Goal: Task Accomplishment & Management: Complete application form

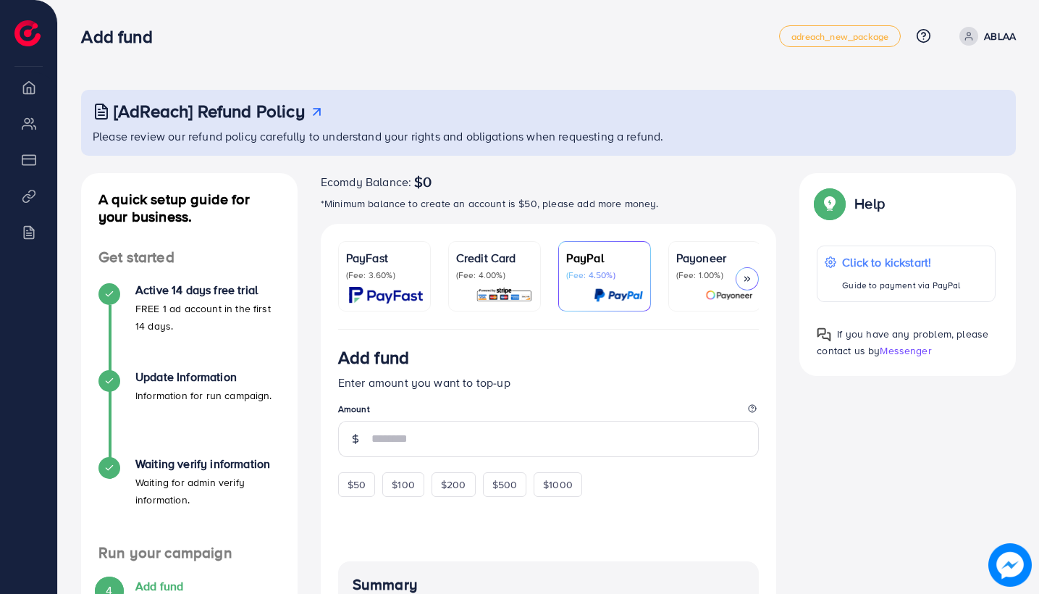
click at [26, 99] on li "Overview" at bounding box center [28, 86] width 57 height 29
click at [29, 125] on li "My ad accounts" at bounding box center [28, 123] width 57 height 29
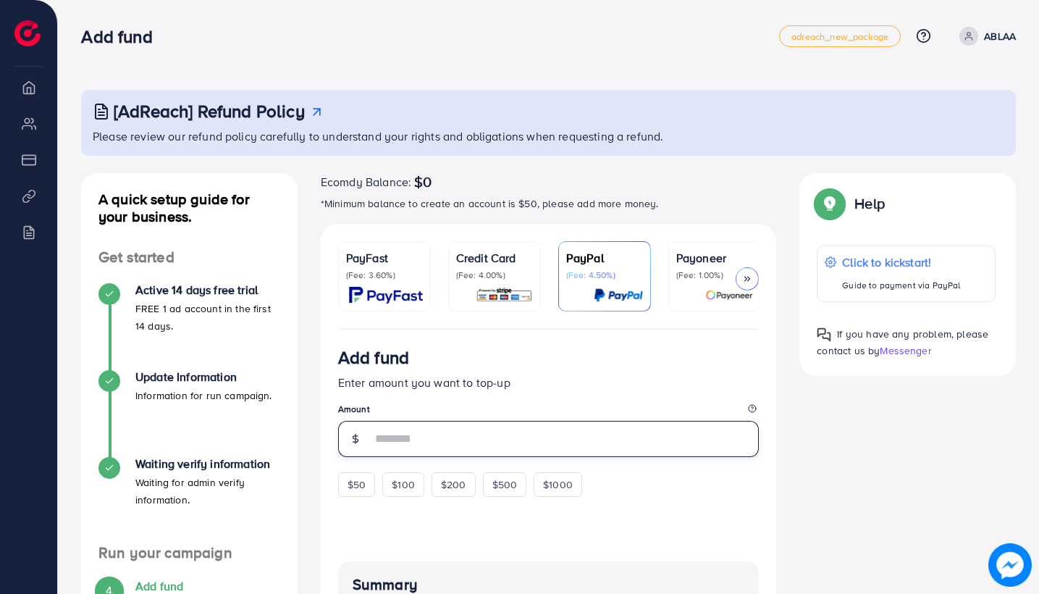
click at [398, 423] on input "number" at bounding box center [565, 439] width 388 height 36
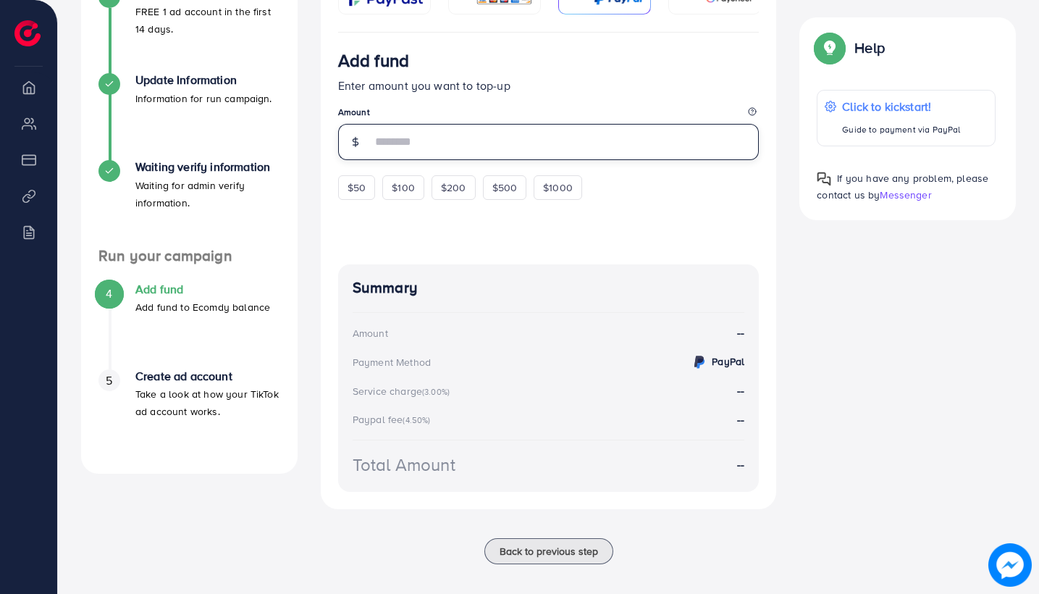
scroll to position [296, 0]
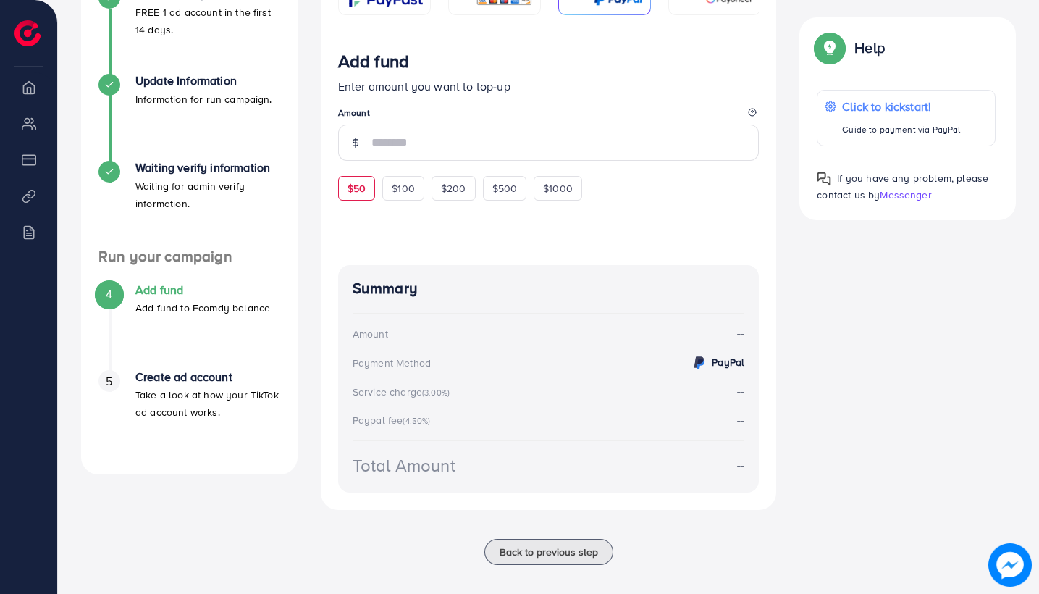
click at [356, 192] on div "$50" at bounding box center [356, 188] width 37 height 25
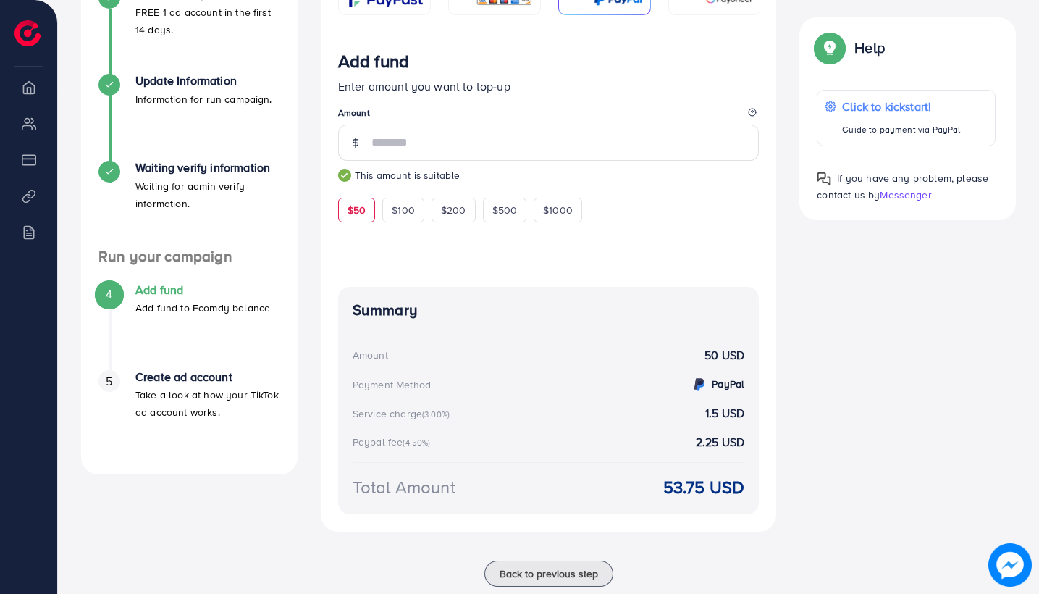
type input "**"
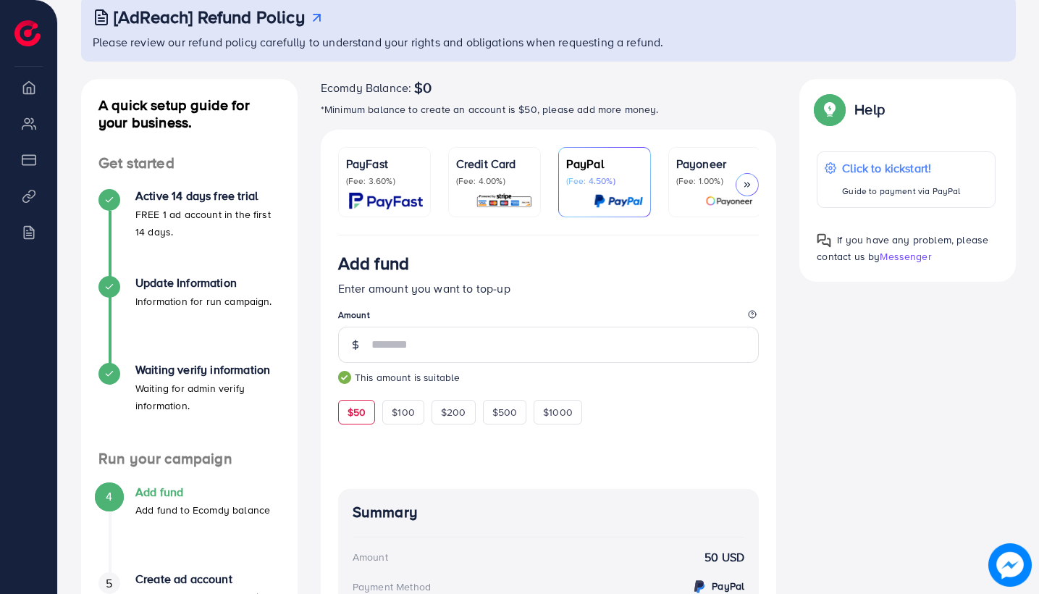
scroll to position [85, 0]
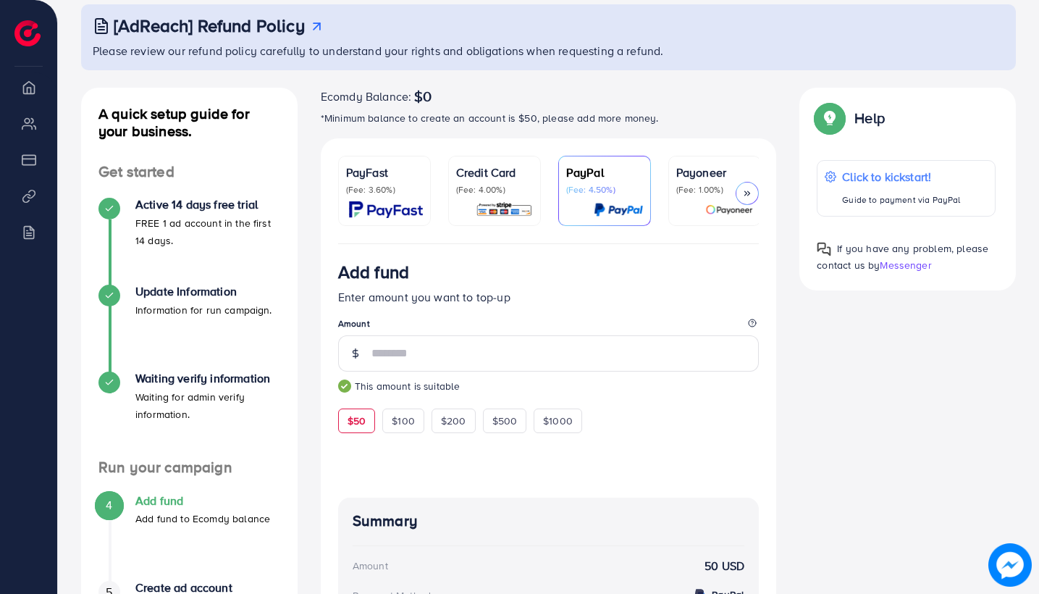
click at [750, 193] on icon at bounding box center [747, 193] width 10 height 10
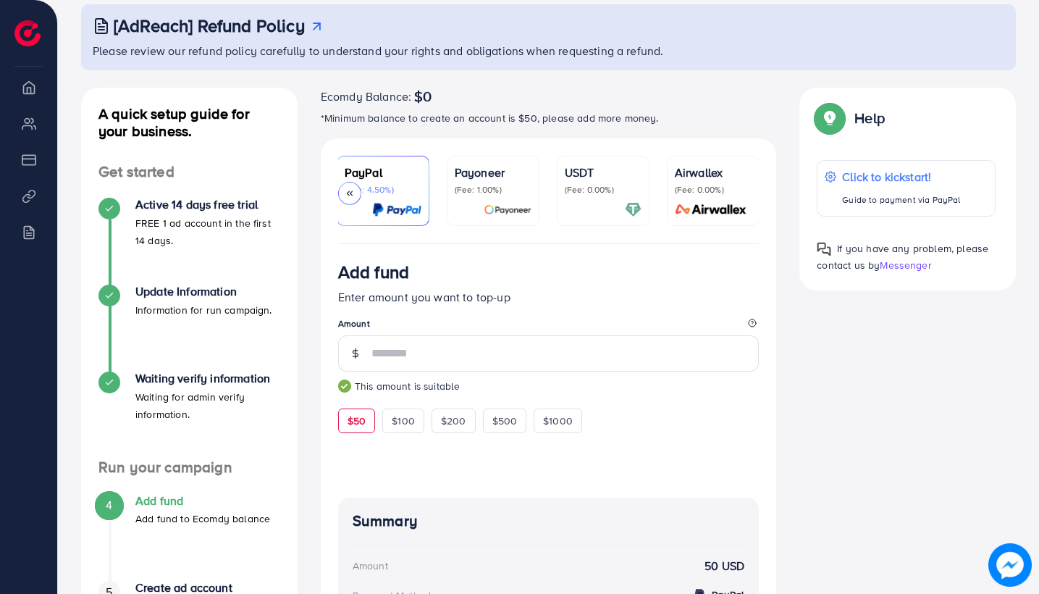
scroll to position [72, 0]
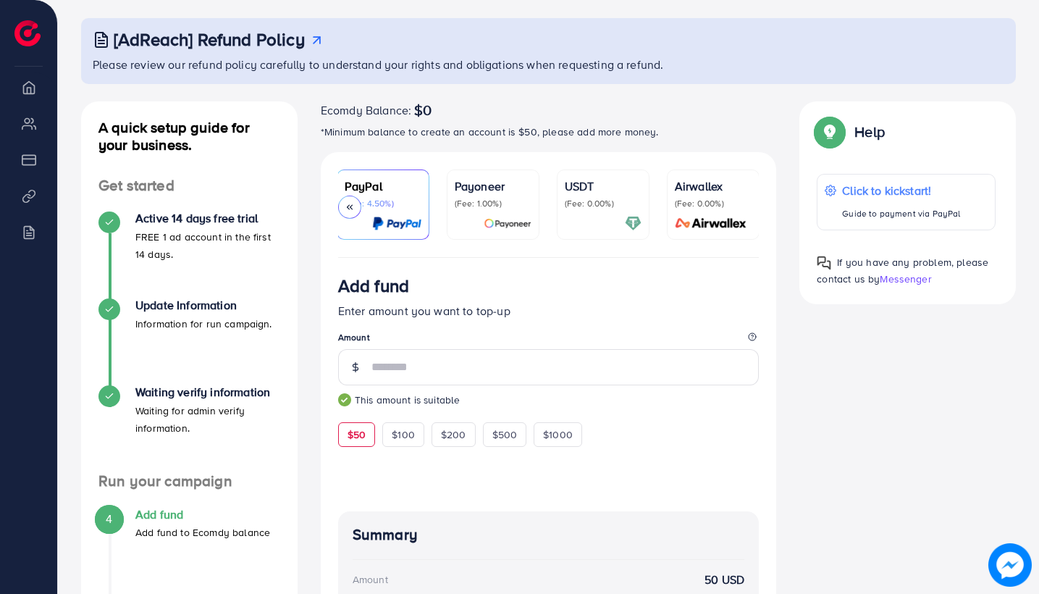
click at [348, 207] on polyline at bounding box center [348, 207] width 2 height 4
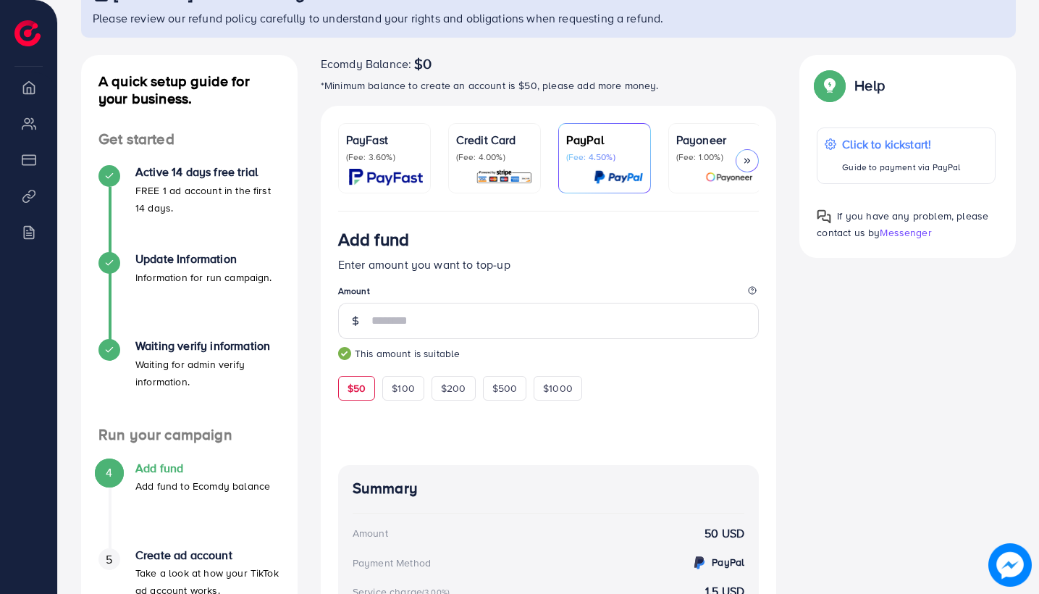
scroll to position [119, 0]
click at [510, 165] on div "Credit Card (Fee: 4.00%)" at bounding box center [494, 157] width 77 height 54
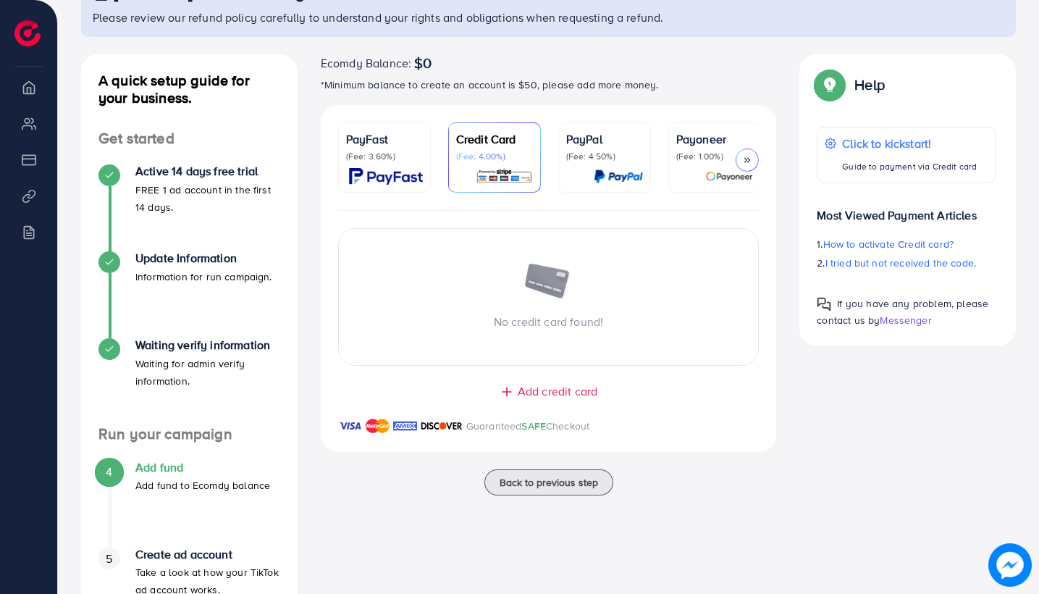
click at [584, 98] on div "Ecomdy Balance: $0 *Minimum balance to create an account is $50, please add mor…" at bounding box center [549, 79] width 456 height 51
click at [589, 144] on p "PayPal" at bounding box center [604, 138] width 77 height 17
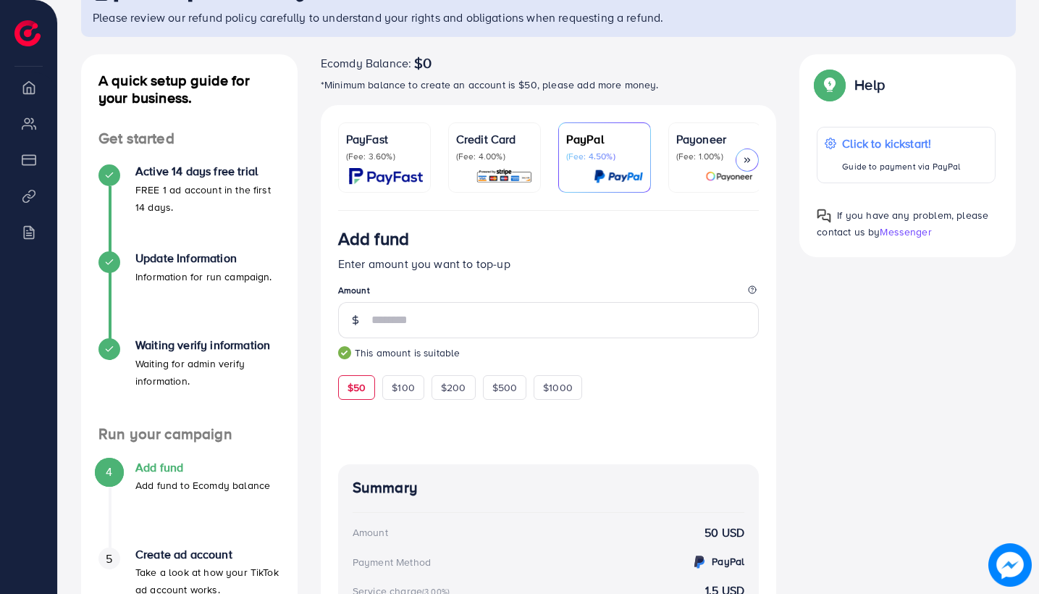
click at [509, 152] on p "(Fee: 4.00%)" at bounding box center [494, 157] width 77 height 12
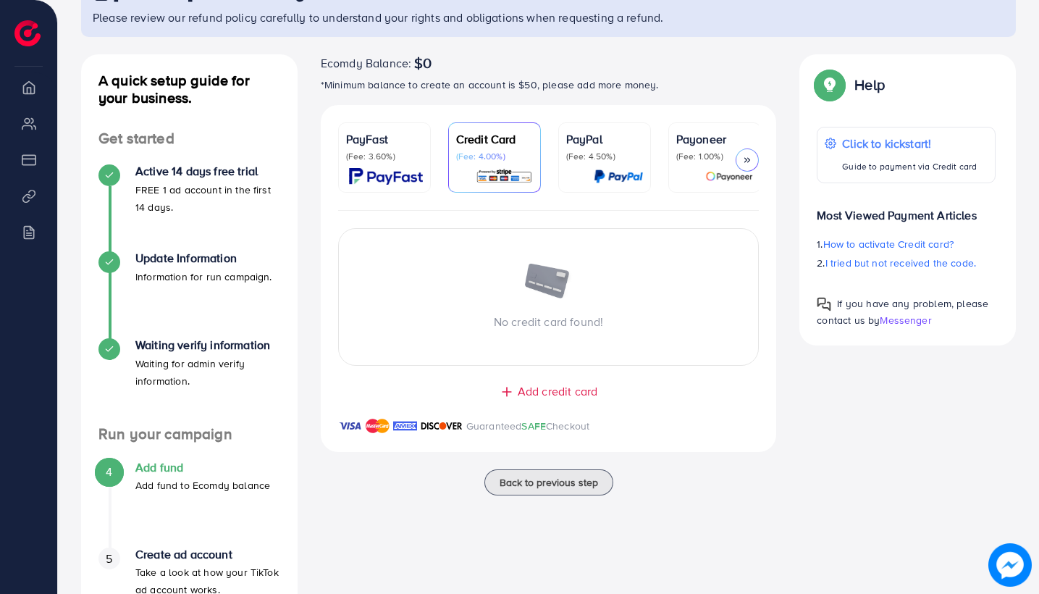
click at [584, 164] on div "PayPal (Fee: 4.50%)" at bounding box center [604, 157] width 77 height 54
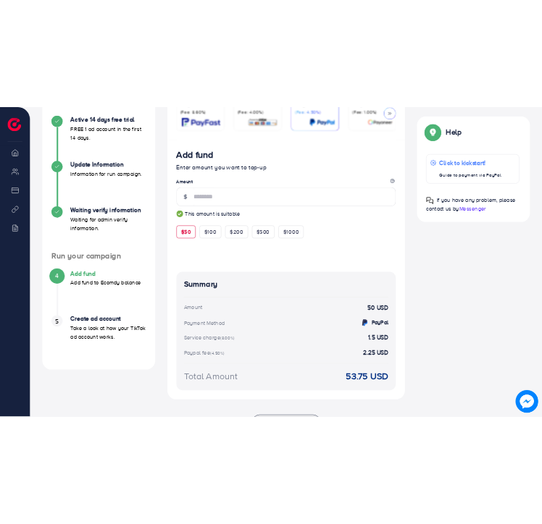
scroll to position [263, 0]
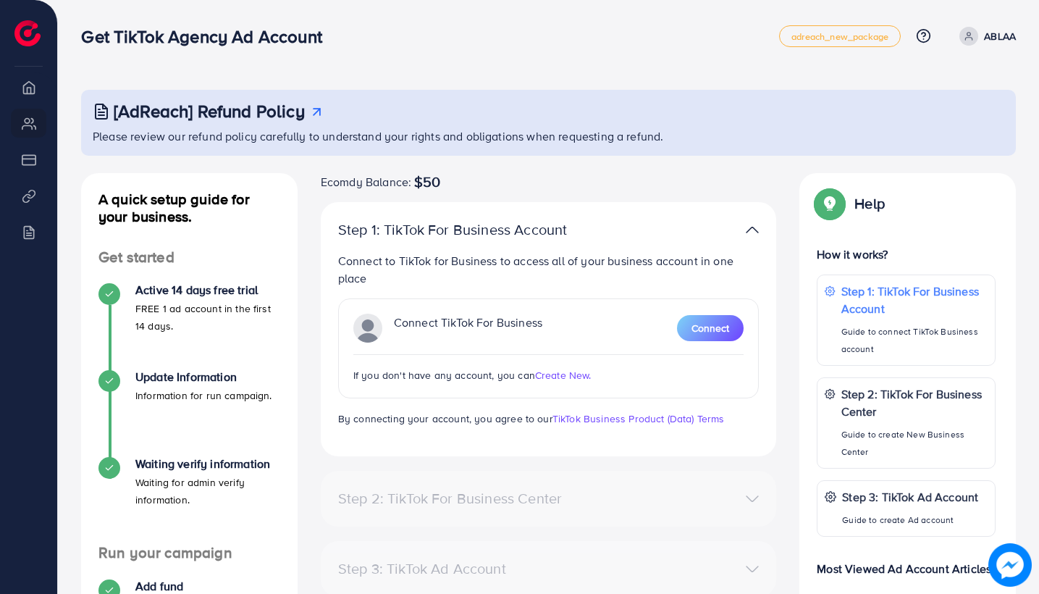
click at [562, 375] on span "Create New." at bounding box center [563, 375] width 56 height 14
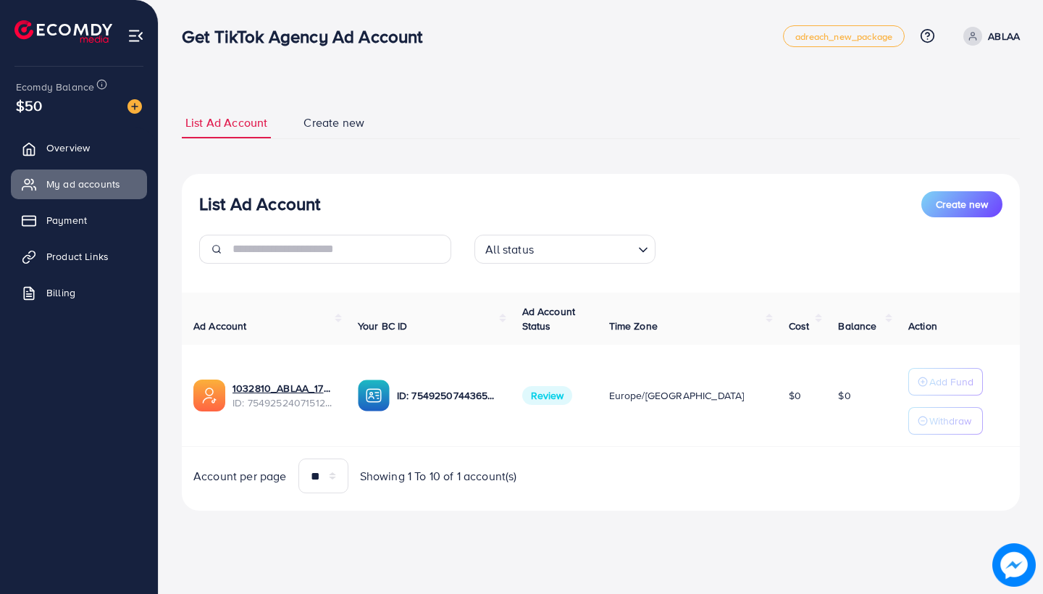
click at [94, 258] on span "Product Links" at bounding box center [77, 256] width 62 height 14
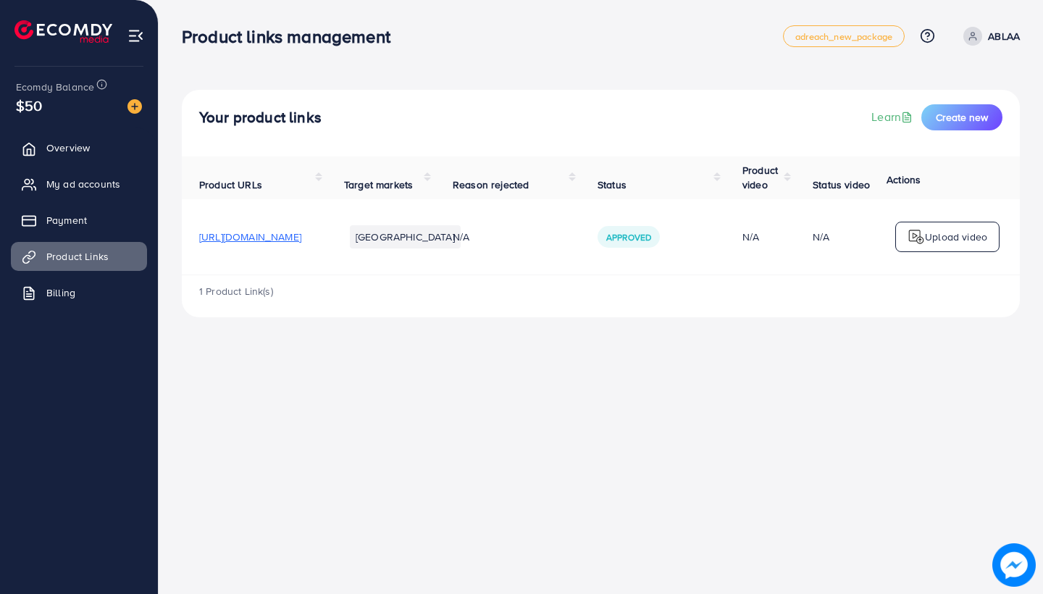
click at [928, 235] on p "Upload video" at bounding box center [956, 236] width 62 height 17
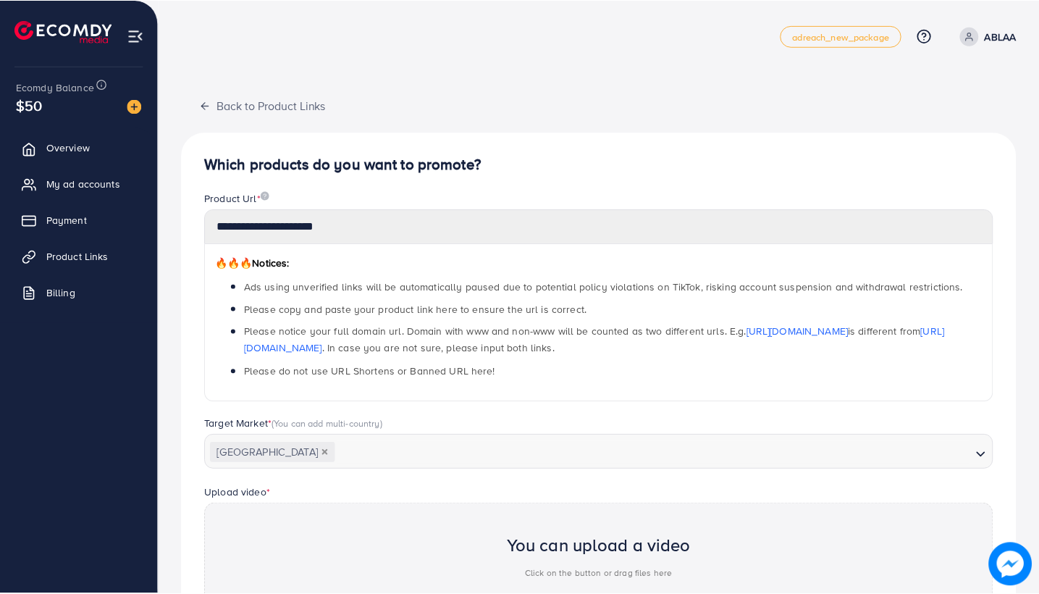
scroll to position [201, 0]
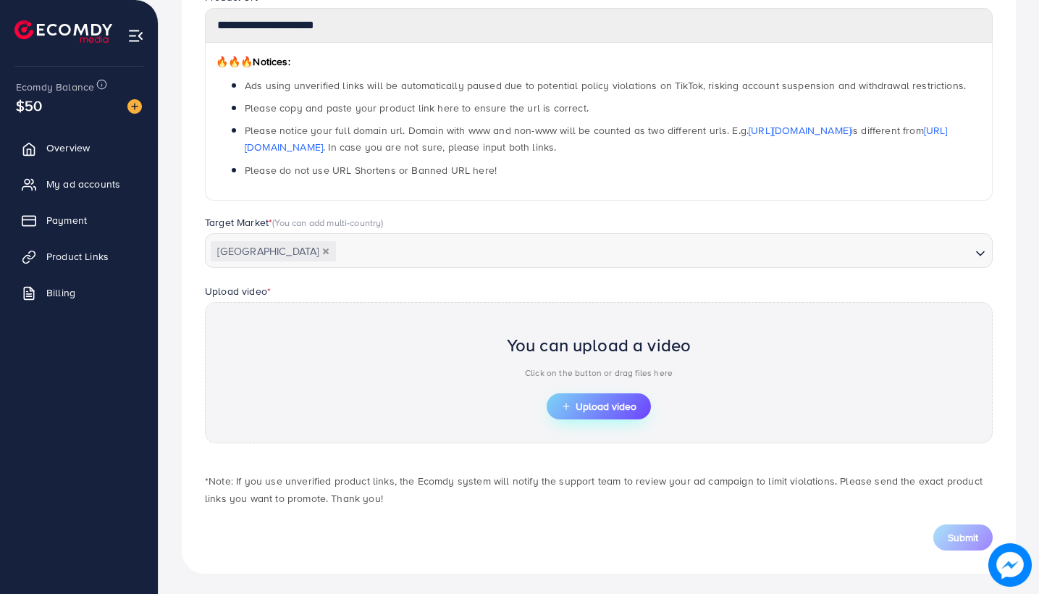
click at [606, 408] on span "Upload video" at bounding box center [598, 406] width 75 height 10
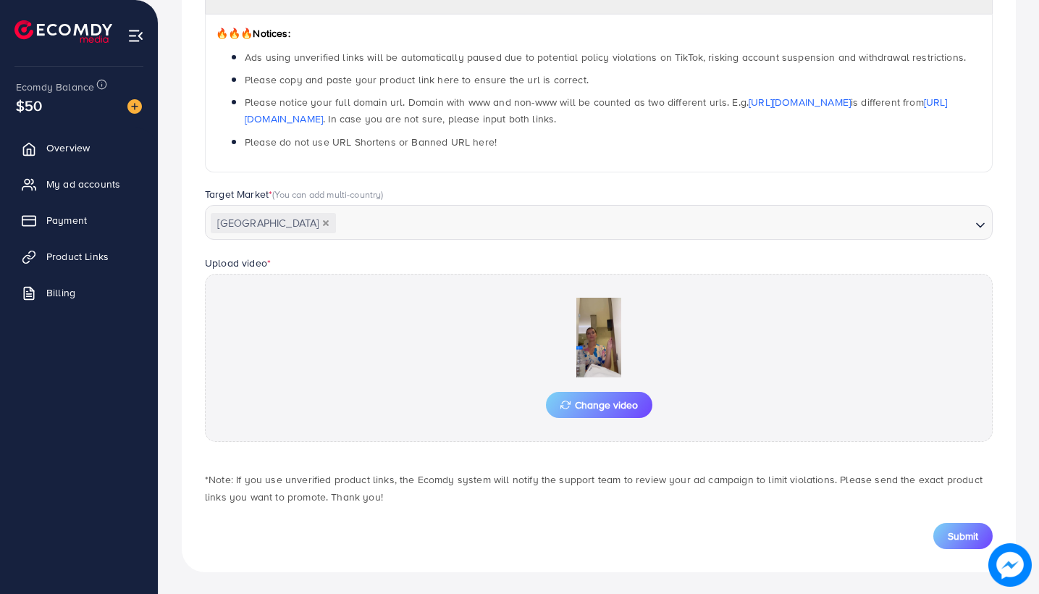
scroll to position [229, 0]
click at [958, 535] on span "Submit" at bounding box center [963, 536] width 30 height 14
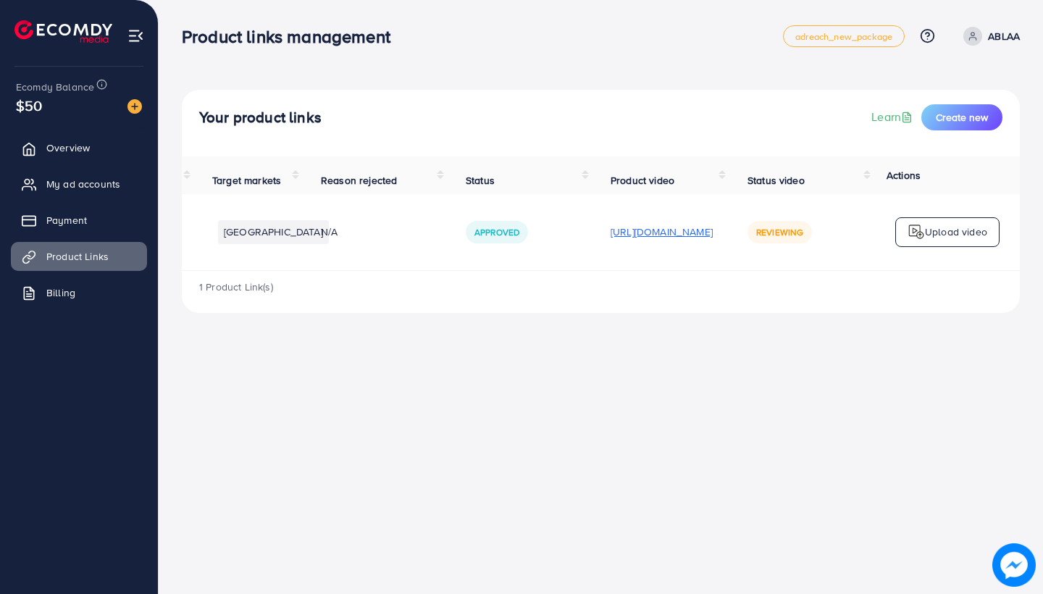
scroll to position [0, 193]
click at [685, 233] on p "https://files.ecomdy.com/videos/fe56023f-e2e5-4865-9030-a0ac7a88a946-1757698373…" at bounding box center [661, 231] width 102 height 17
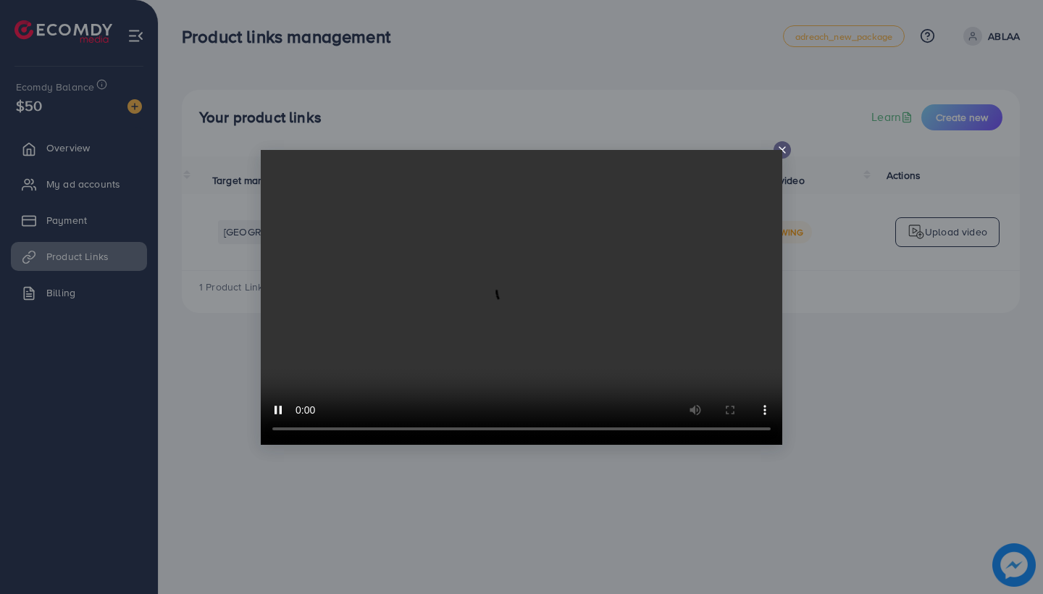
click at [302, 430] on video at bounding box center [521, 297] width 521 height 295
click at [780, 150] on icon at bounding box center [782, 150] width 12 height 12
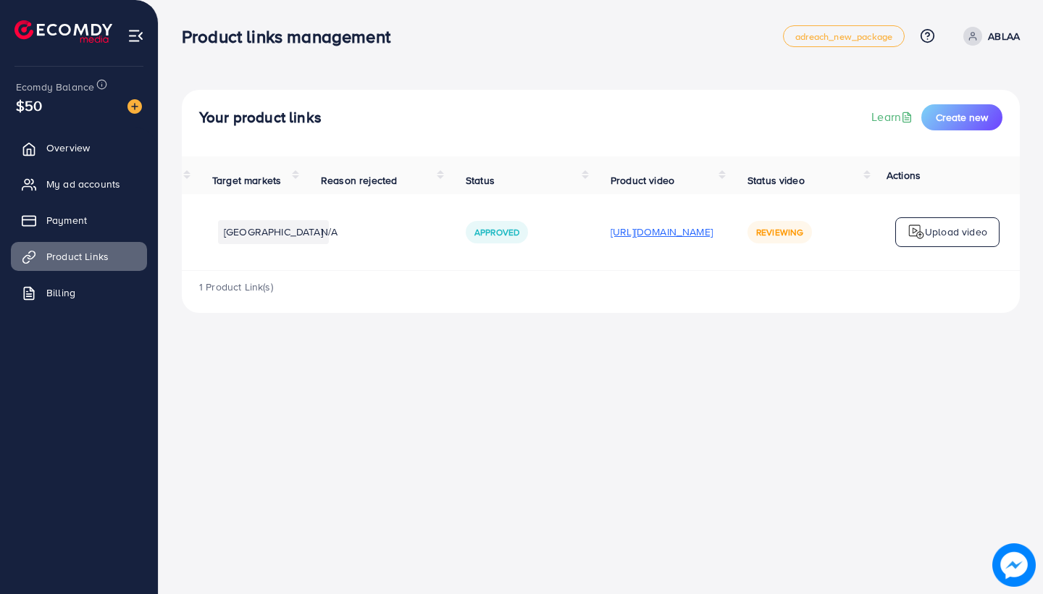
scroll to position [0, 0]
click at [614, 234] on p "https://files.ecomdy.com/videos/fe56023f-e2e5-4865-9030-a0ac7a88a946-1757698373…" at bounding box center [661, 231] width 102 height 17
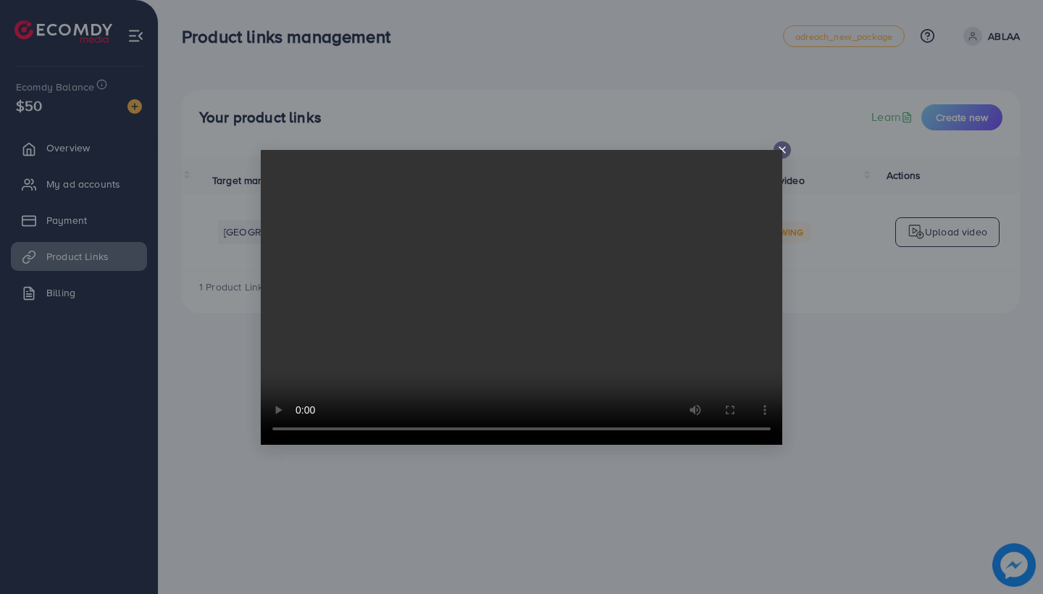
click at [775, 160] on video at bounding box center [521, 297] width 521 height 295
click at [779, 154] on icon at bounding box center [782, 150] width 12 height 12
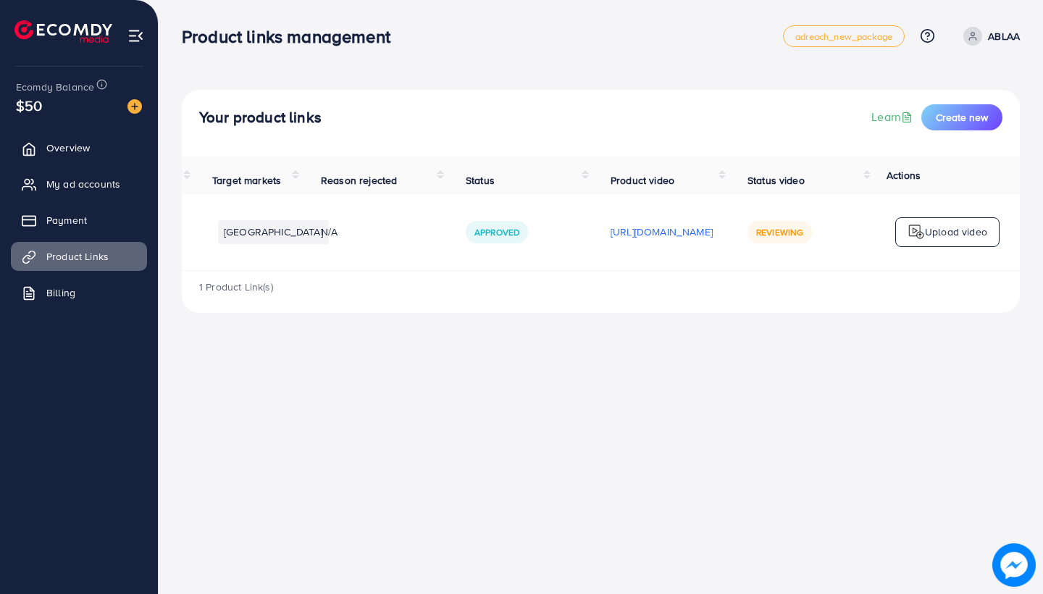
click at [765, 237] on span "Reviewing" at bounding box center [779, 232] width 47 height 12
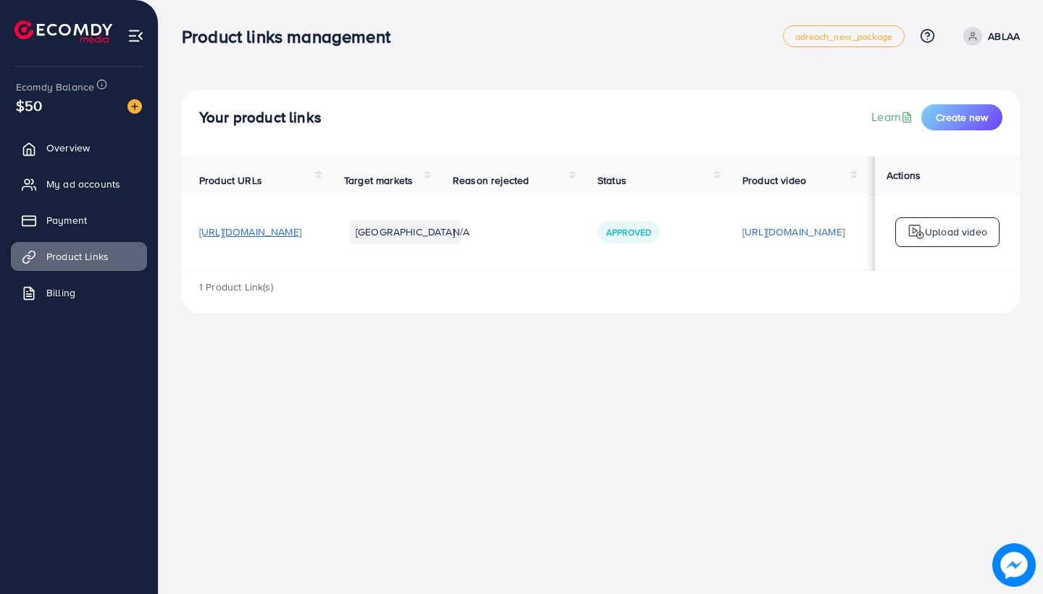
click at [260, 235] on span "https://byablaa.com/en" at bounding box center [250, 231] width 102 height 14
click at [949, 122] on span "Create new" at bounding box center [962, 117] width 52 height 14
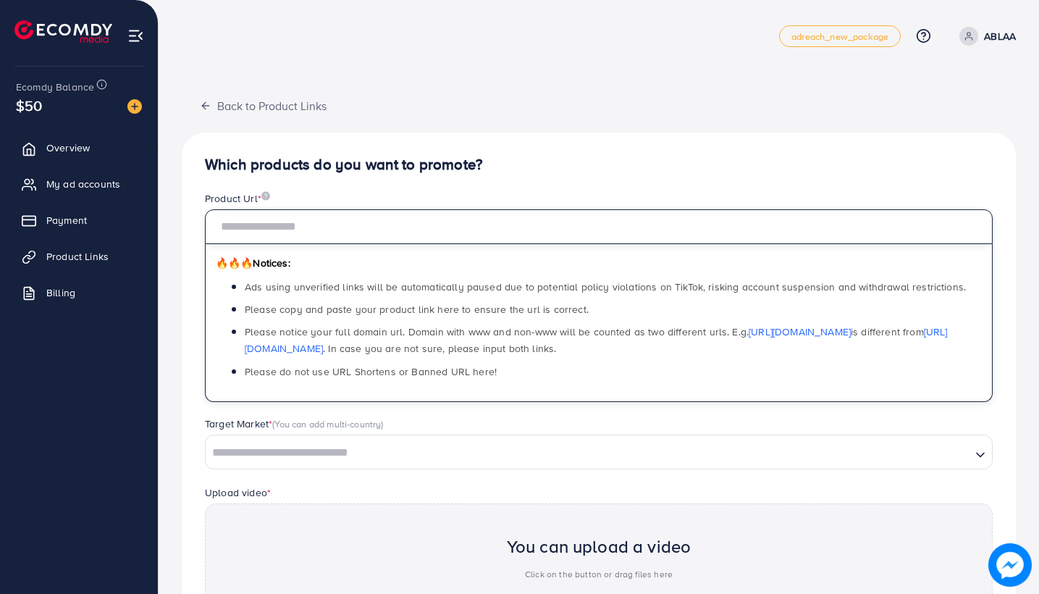
click at [433, 221] on input "text" at bounding box center [599, 226] width 788 height 35
paste input "**********"
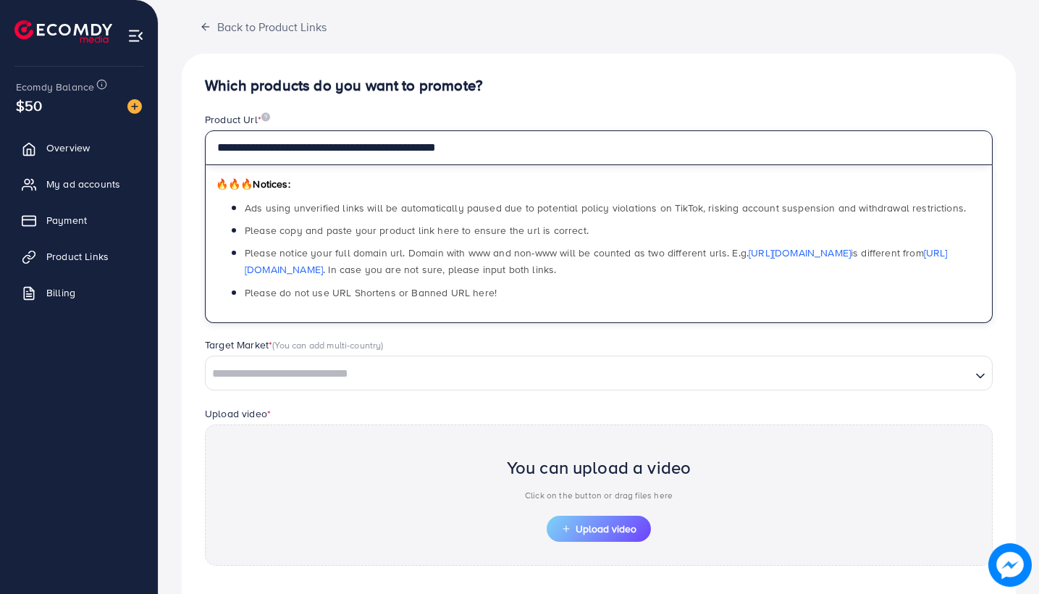
scroll to position [93, 0]
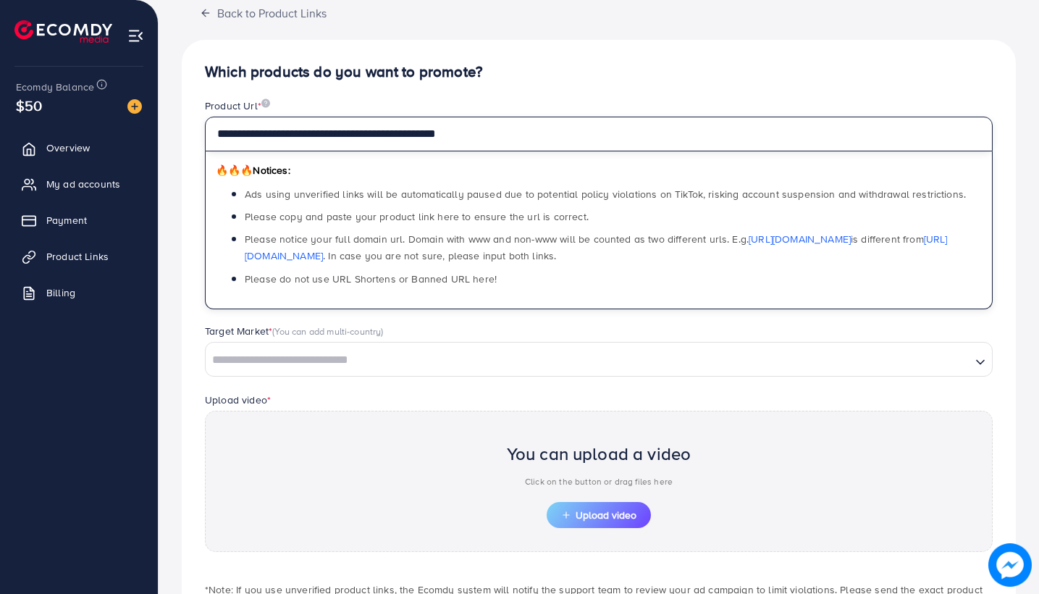
type input "**********"
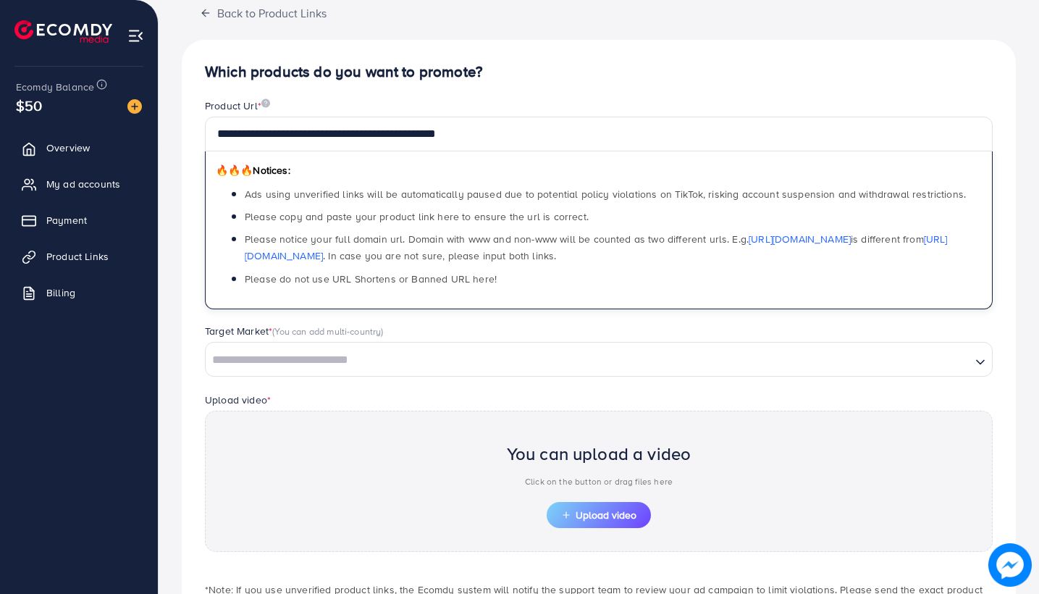
click at [412, 355] on input "Search for option" at bounding box center [588, 360] width 762 height 22
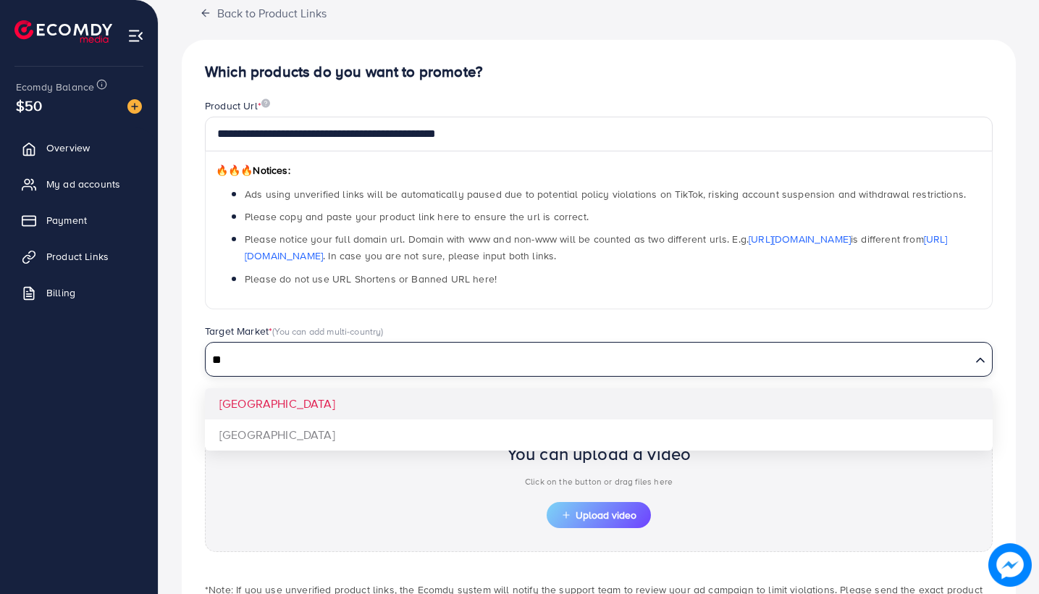
type input "**"
click at [392, 386] on div "Target Market * (You can add multi-country) Loading... France South Africa" at bounding box center [598, 357] width 811 height 67
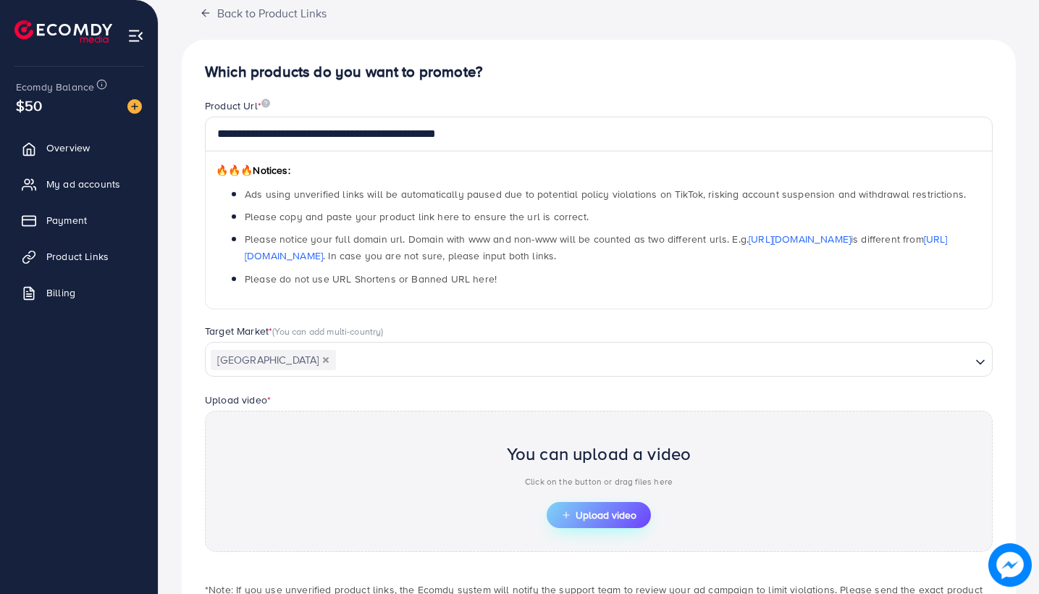
click at [615, 513] on span "Upload video" at bounding box center [598, 515] width 75 height 10
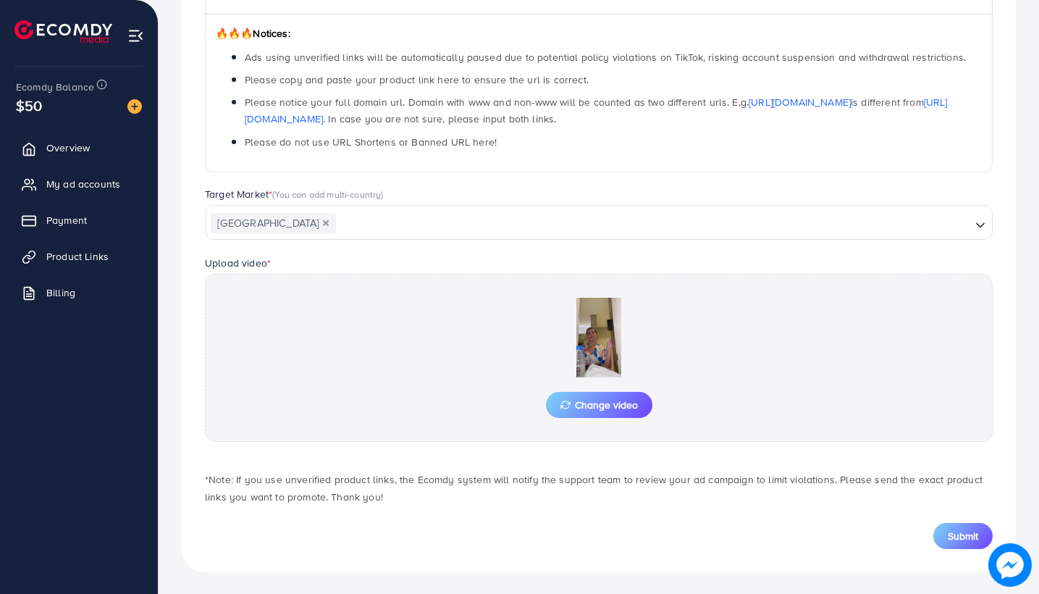
scroll to position [229, 0]
click at [957, 540] on span "Submit" at bounding box center [963, 536] width 30 height 14
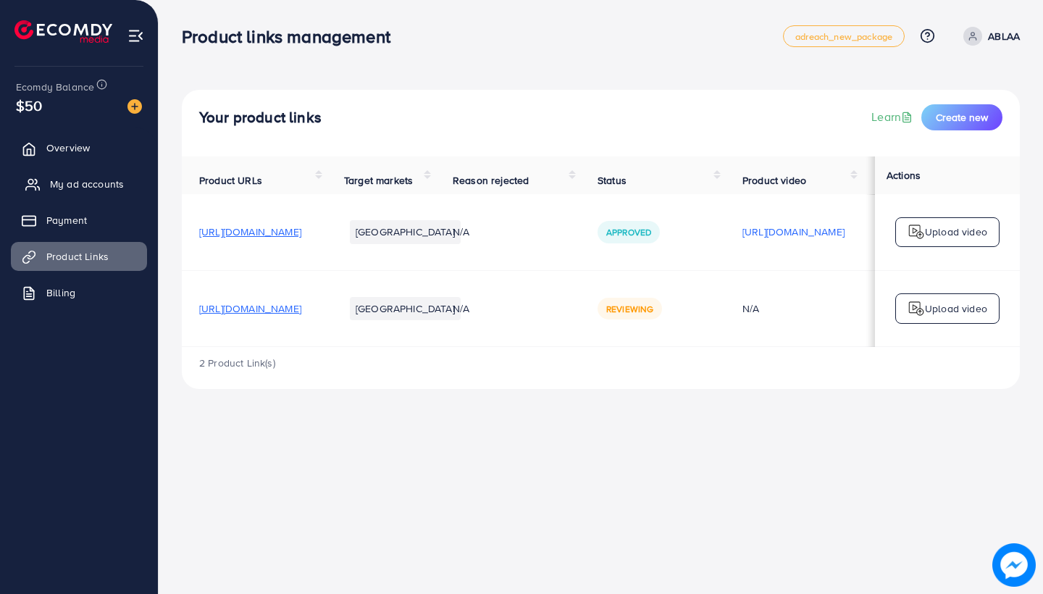
click at [46, 196] on link "My ad accounts" at bounding box center [79, 183] width 136 height 29
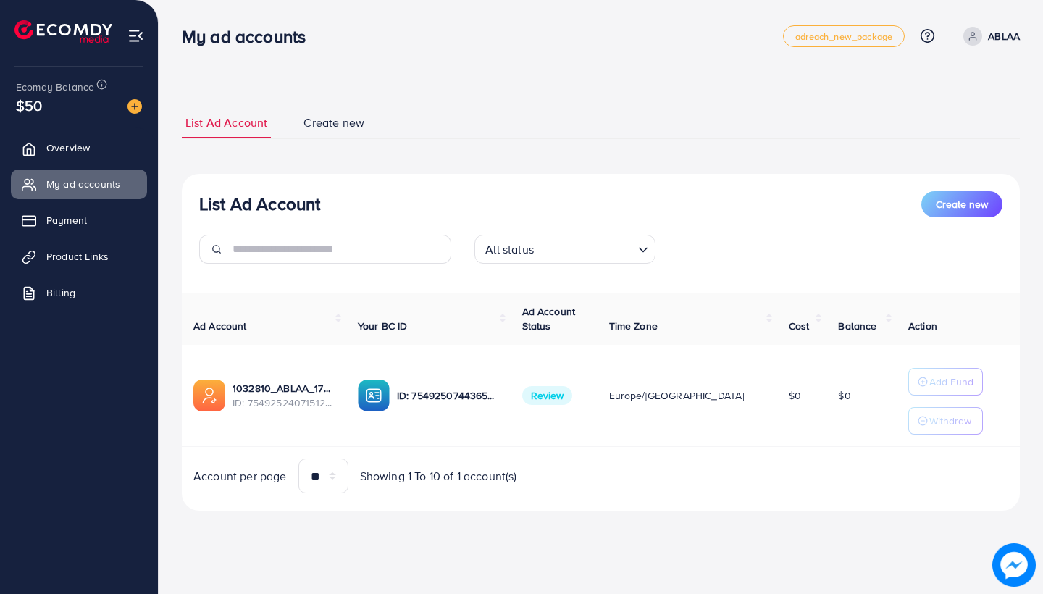
click at [1004, 35] on p "ABLAA" at bounding box center [1004, 36] width 32 height 17
click at [936, 127] on span "Log out" at bounding box center [932, 118] width 39 height 17
